Goal: Task Accomplishment & Management: Use online tool/utility

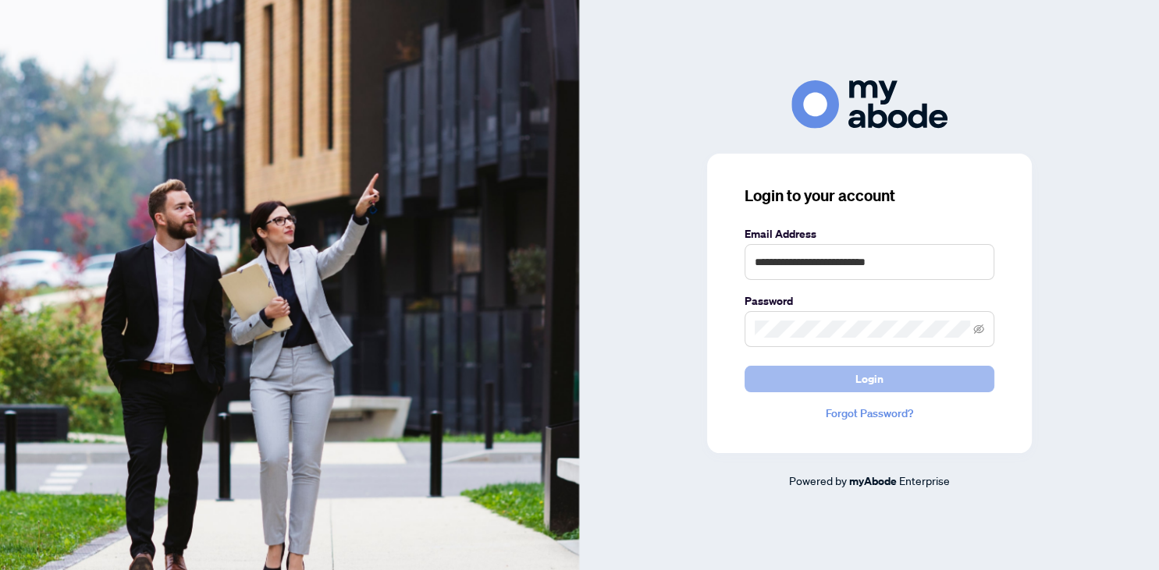
click at [915, 382] on button "Login" at bounding box center [869, 379] width 250 height 27
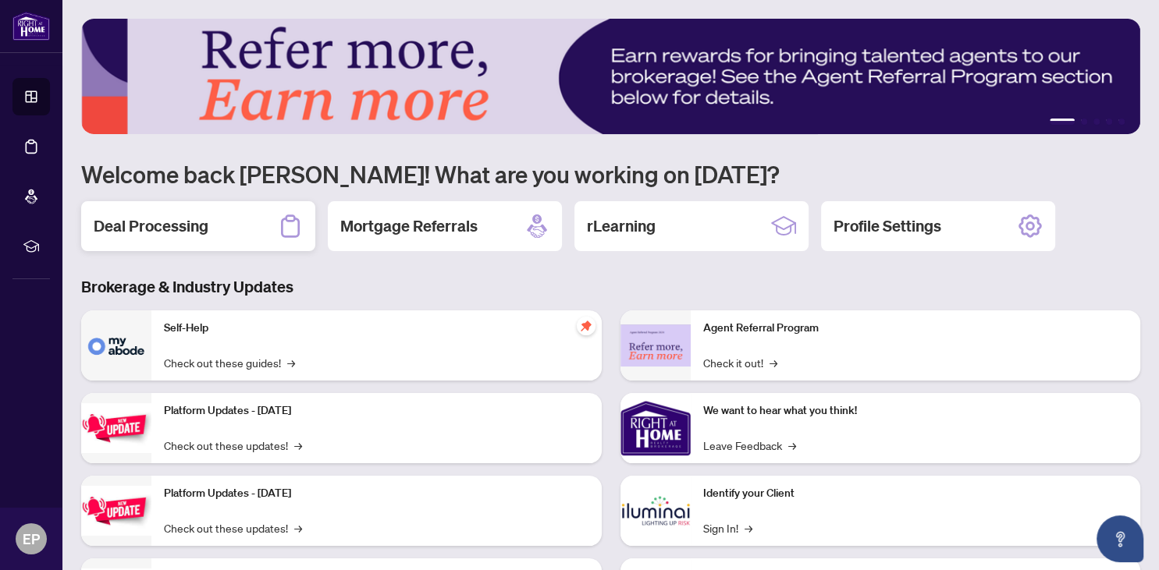
click at [186, 230] on h2 "Deal Processing" at bounding box center [151, 226] width 115 height 22
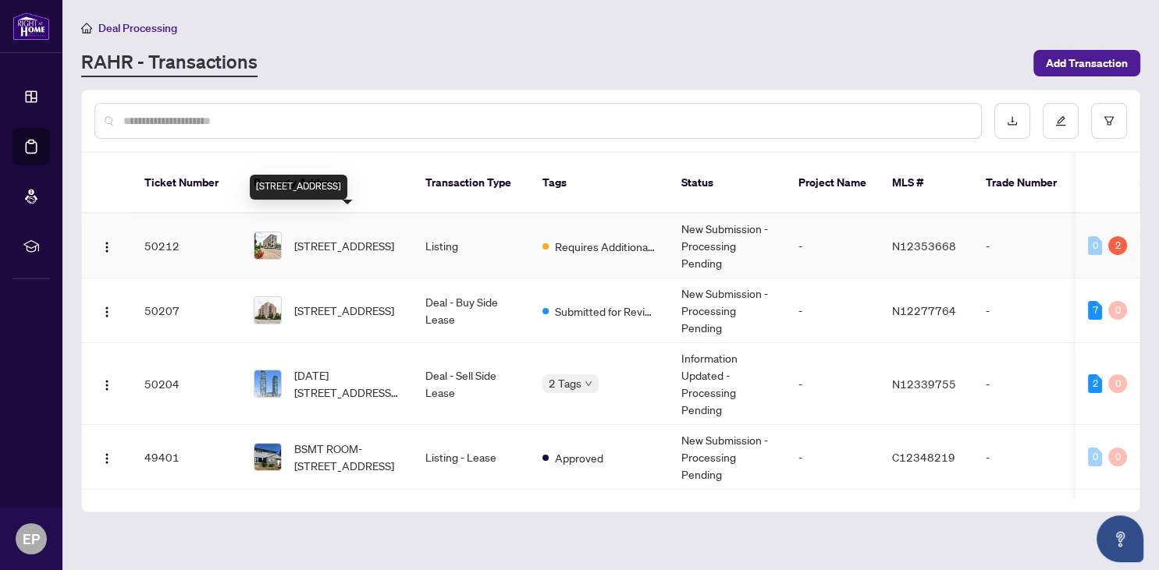
click at [345, 237] on span "[STREET_ADDRESS]" at bounding box center [344, 245] width 100 height 17
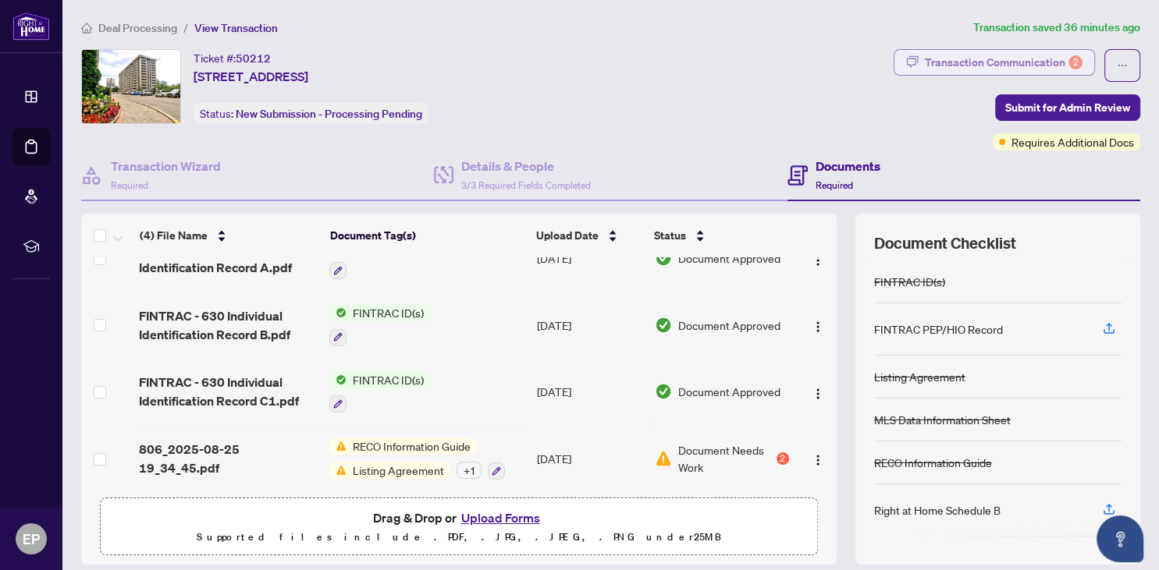
click at [1013, 63] on div "Transaction Communication 2" at bounding box center [1004, 62] width 158 height 25
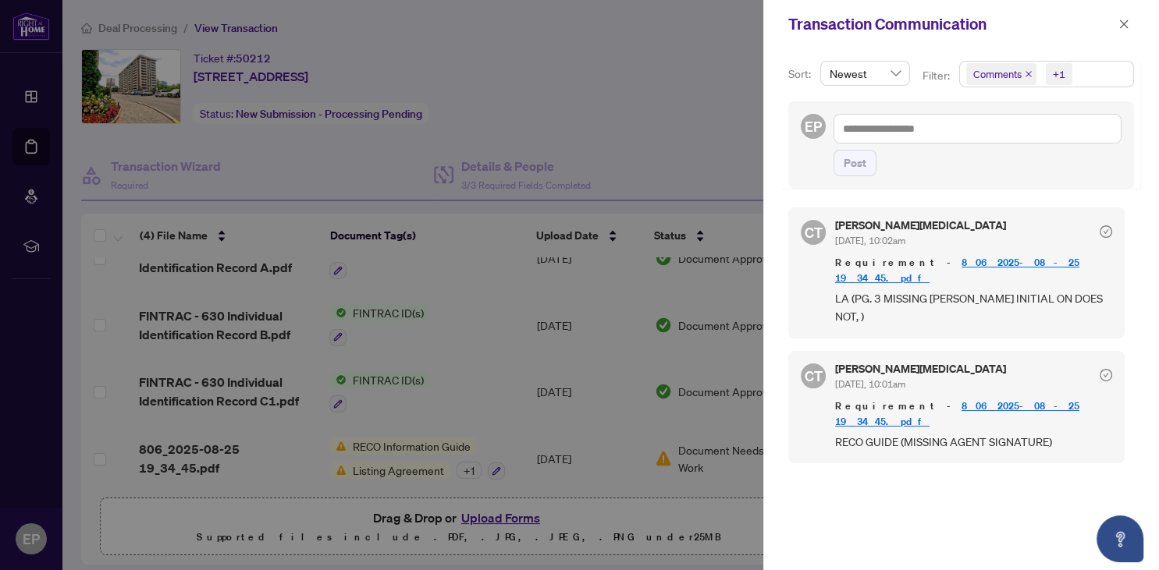
scroll to position [2, 0]
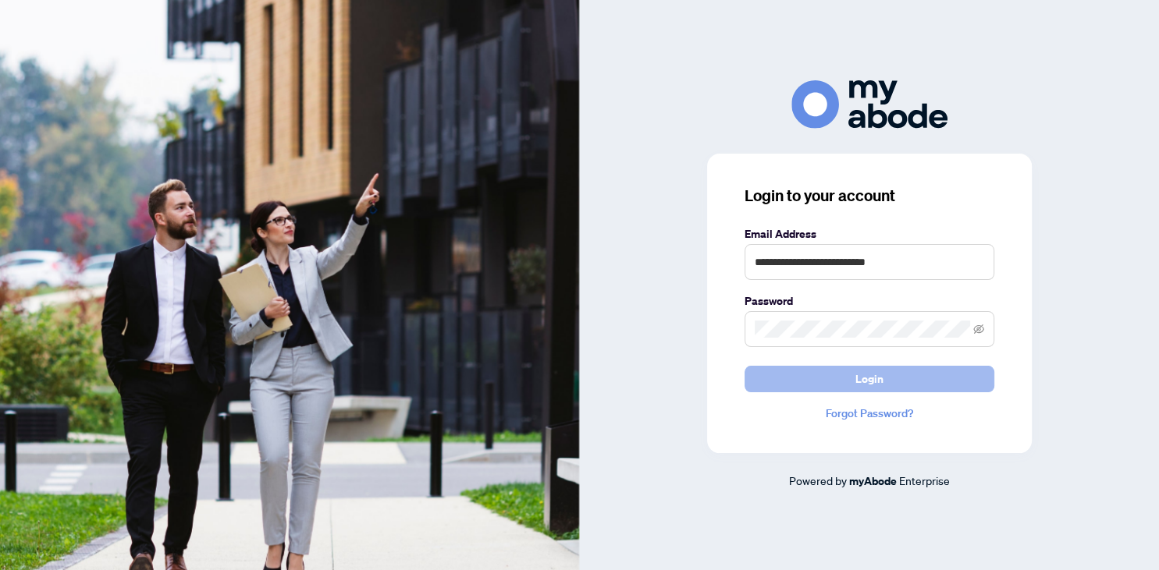
click at [863, 383] on span "Login" at bounding box center [869, 379] width 28 height 25
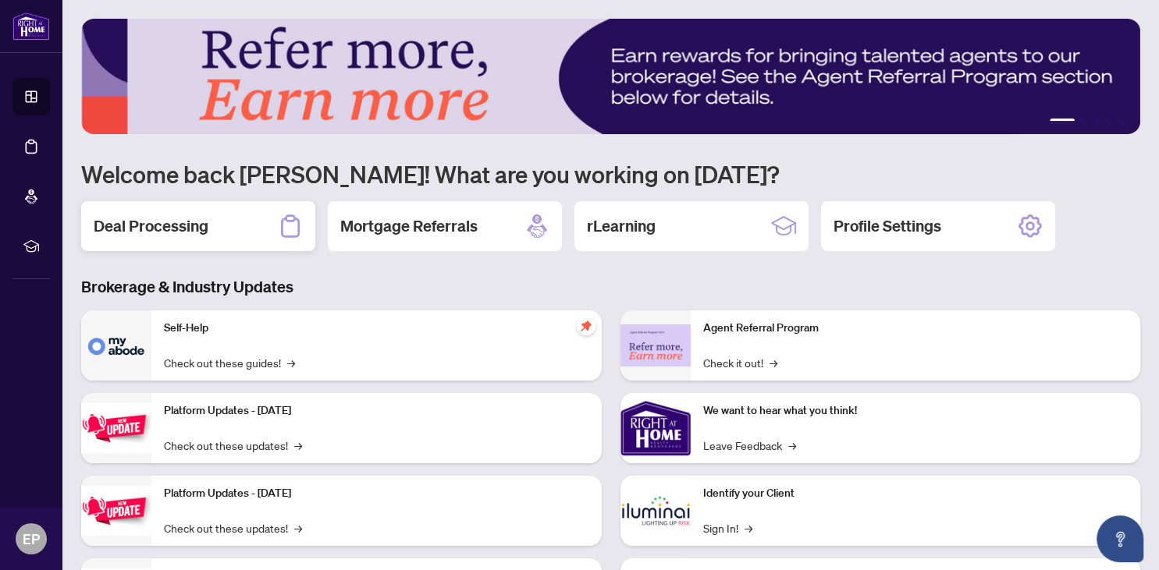
click at [167, 235] on h2 "Deal Processing" at bounding box center [151, 226] width 115 height 22
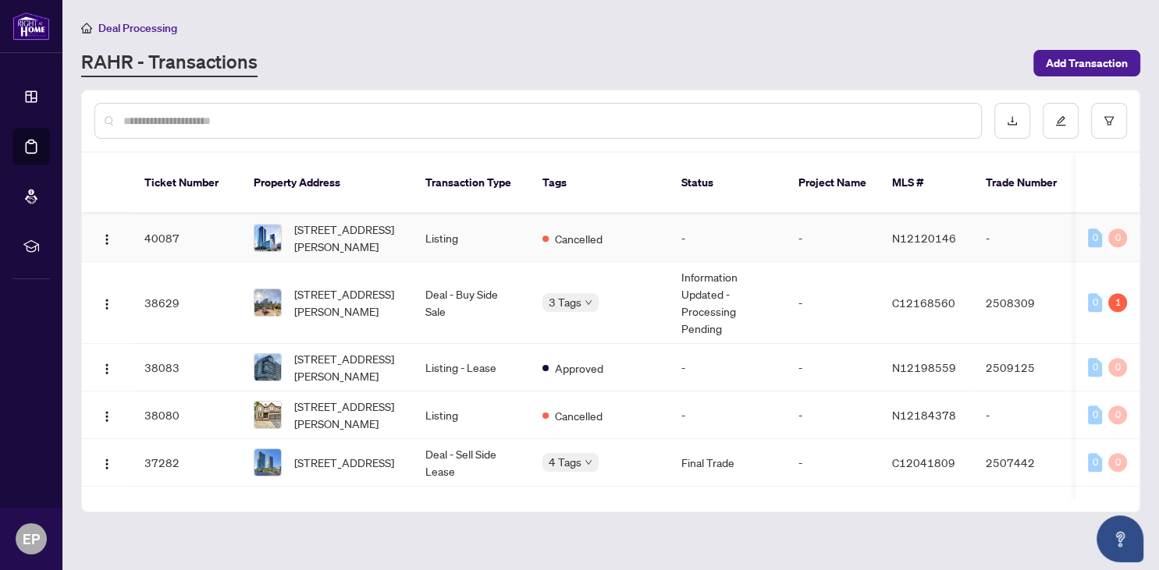
scroll to position [861, 0]
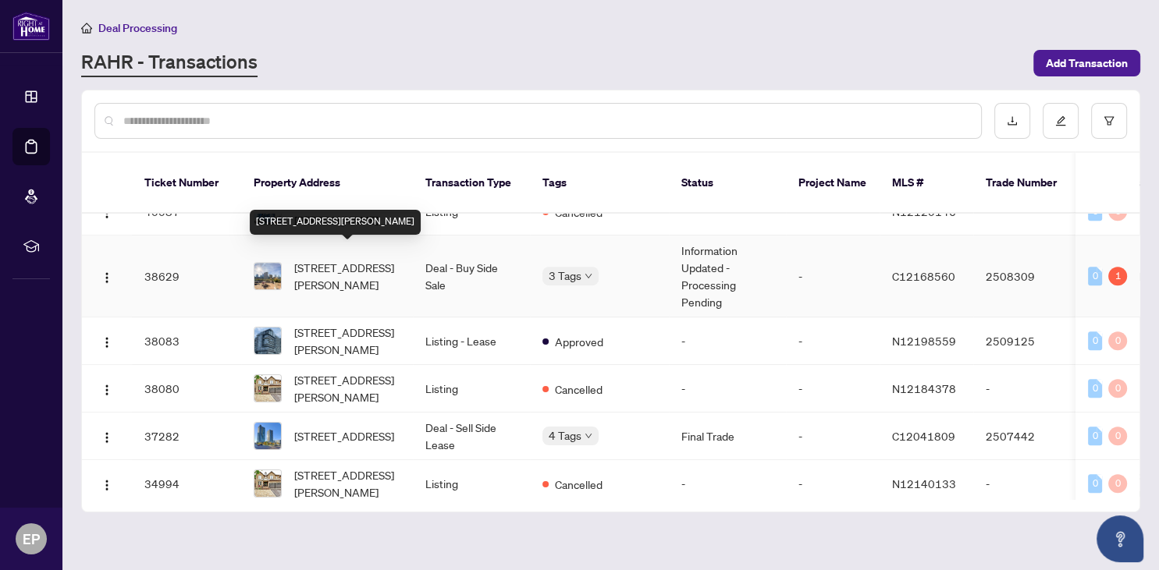
click at [348, 266] on span "[STREET_ADDRESS][PERSON_NAME]" at bounding box center [347, 276] width 106 height 34
